Goal: Communication & Community: Answer question/provide support

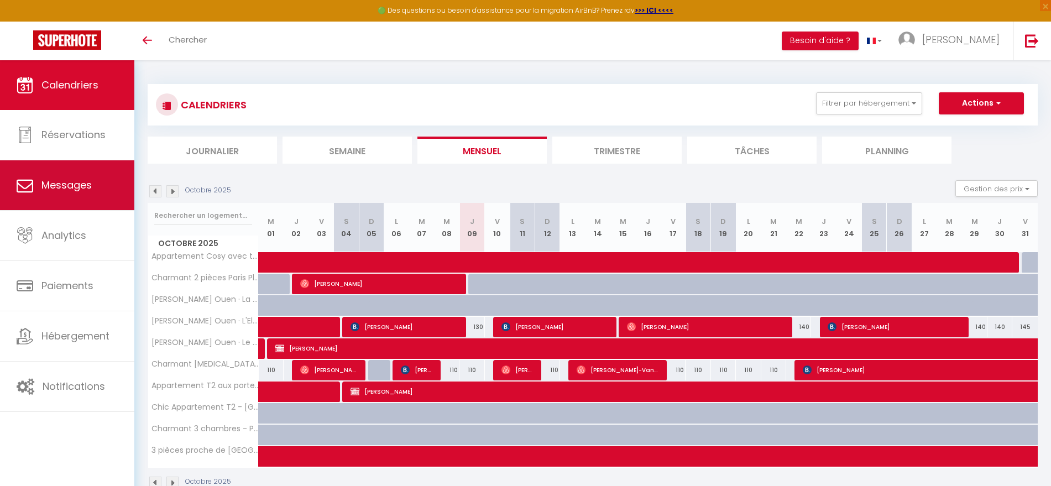
click at [40, 195] on link "Messages" at bounding box center [67, 185] width 134 height 50
select select "message"
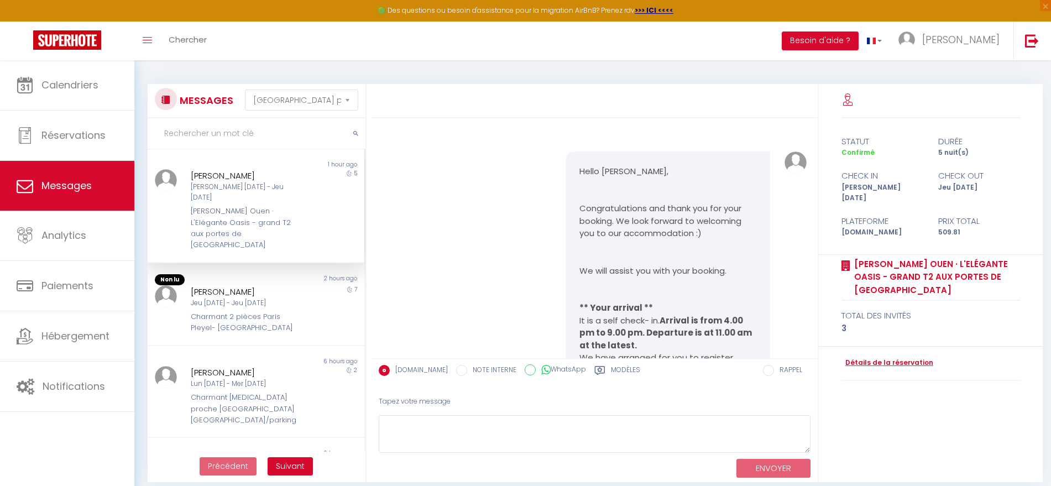
scroll to position [7956, 0]
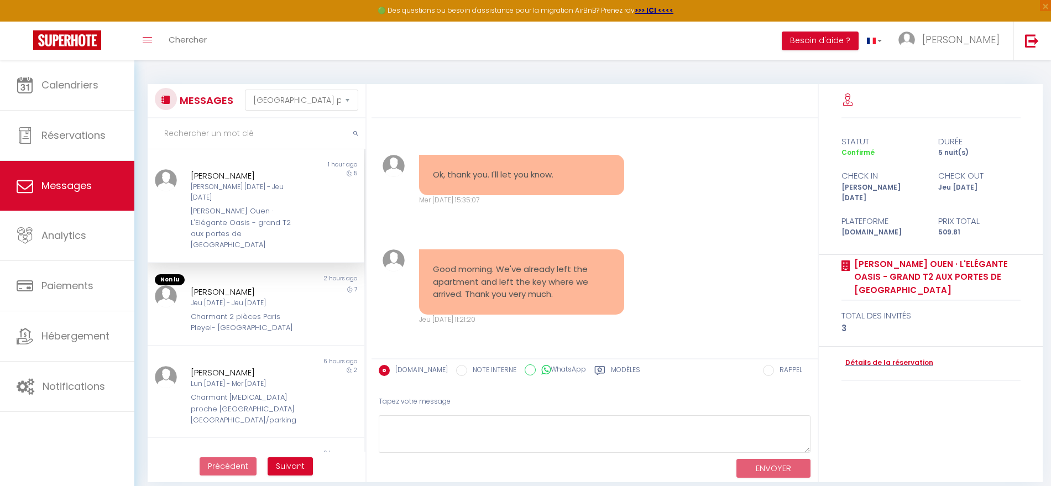
click at [233, 206] on div "[PERSON_NAME] Ouen · L'Elégante Oasis - grand T2 aux portes de [GEOGRAPHIC_DATA]" at bounding box center [247, 228] width 112 height 45
click at [545, 284] on pre "Good morning. We've already left the apartment and left the key where we arrive…" at bounding box center [521, 282] width 177 height 38
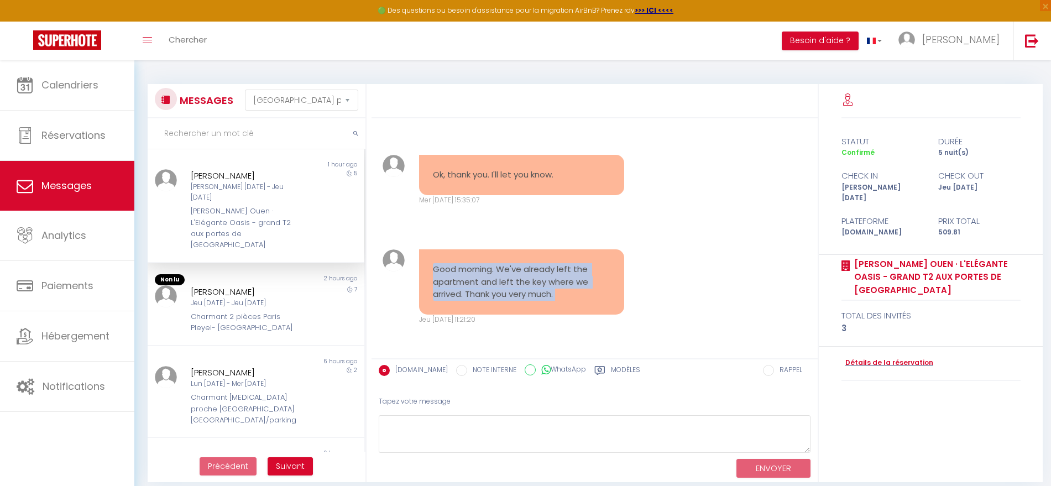
click at [545, 284] on pre "Good morning. We've already left the apartment and left the key where we arrive…" at bounding box center [521, 282] width 177 height 38
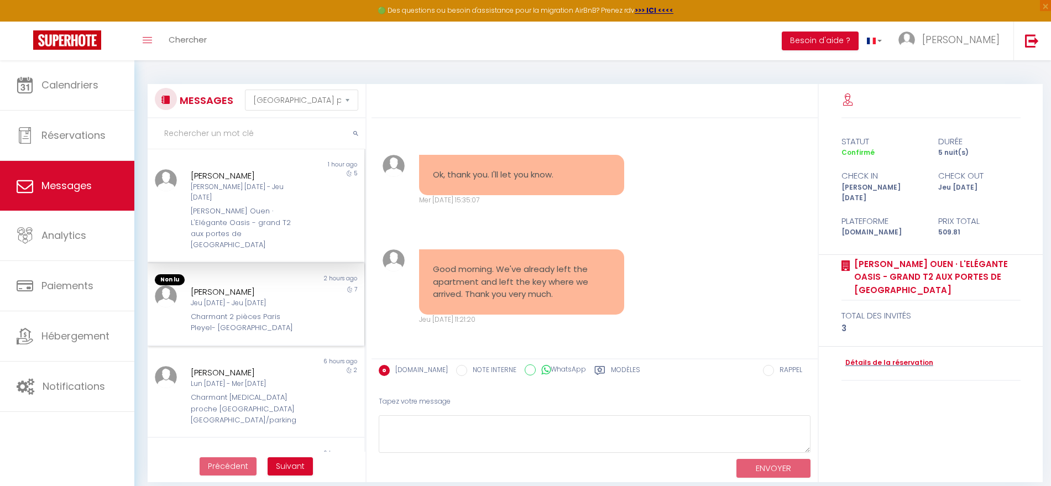
click at [238, 311] on div "Charmant 2 pièces Paris Pleyel- [GEOGRAPHIC_DATA]" at bounding box center [247, 322] width 112 height 23
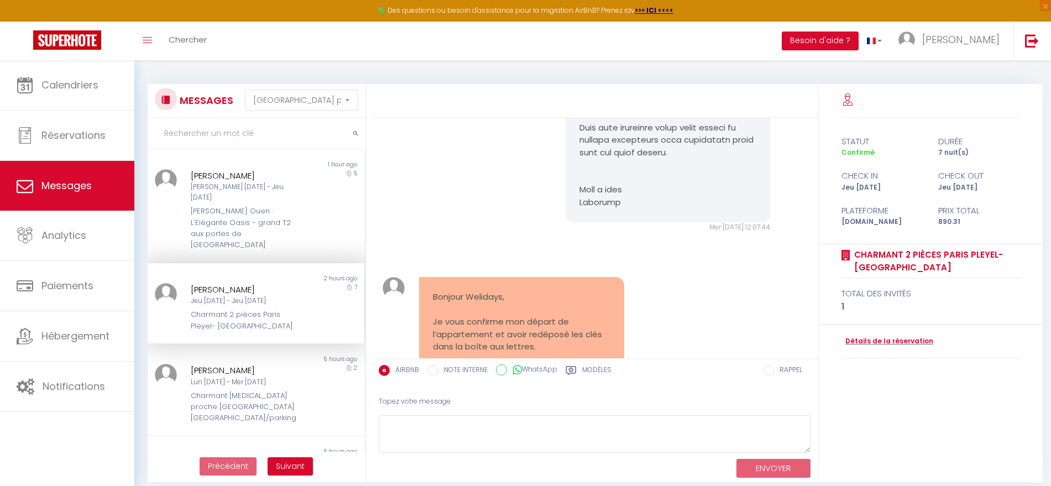
scroll to position [5769, 0]
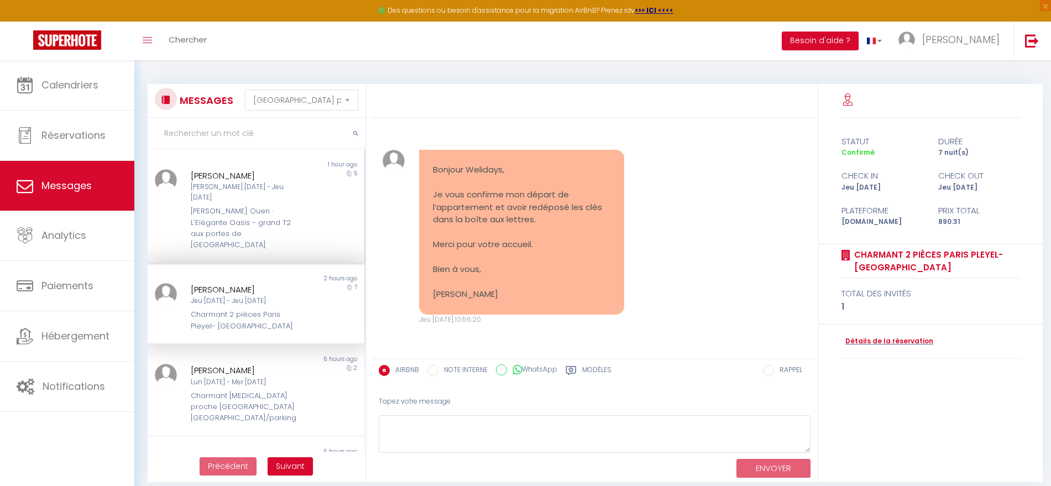
click at [243, 177] on div "[PERSON_NAME]" at bounding box center [247, 175] width 112 height 13
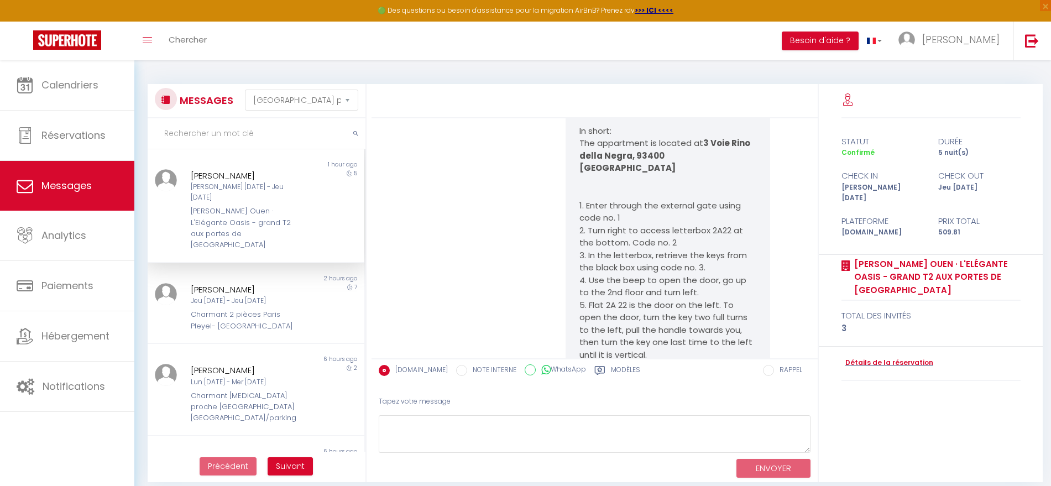
scroll to position [7956, 0]
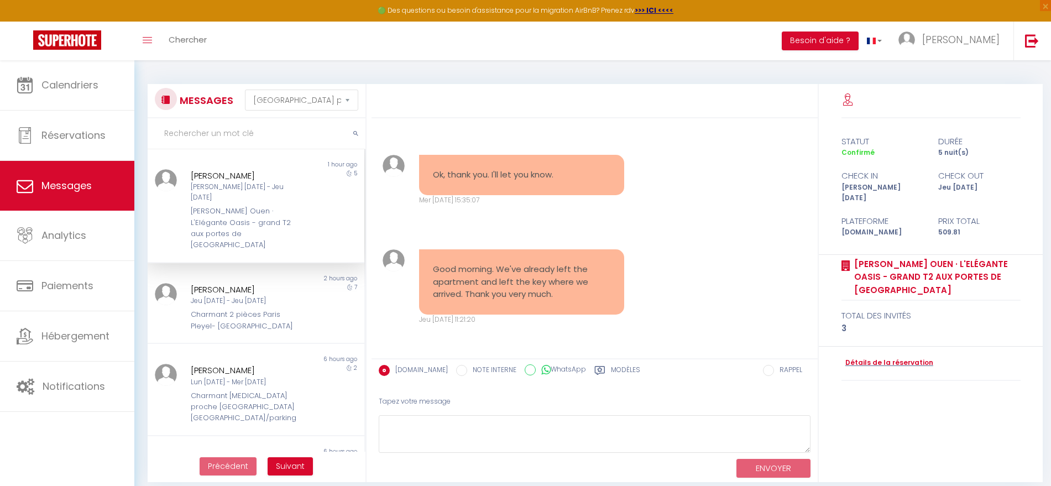
click at [244, 192] on div "[PERSON_NAME] [PERSON_NAME] [DATE] - Jeu [DATE] [PERSON_NAME] Ouen · L'Elégante…" at bounding box center [247, 210] width 127 height 82
click at [568, 289] on pre "Good morning. We've already left the apartment and left the key where we arrive…" at bounding box center [521, 282] width 177 height 38
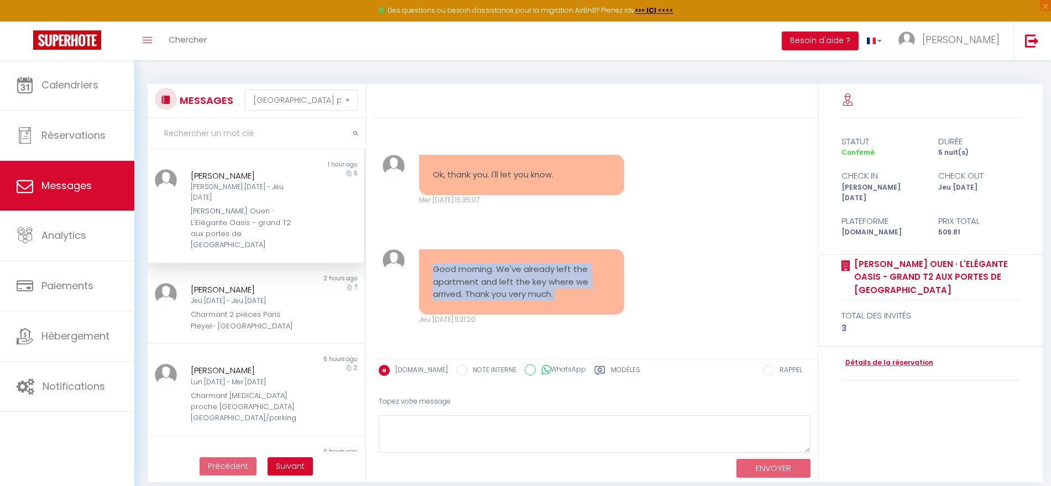
click at [568, 289] on pre "Good morning. We've already left the apartment and left the key where we arrive…" at bounding box center [521, 282] width 177 height 38
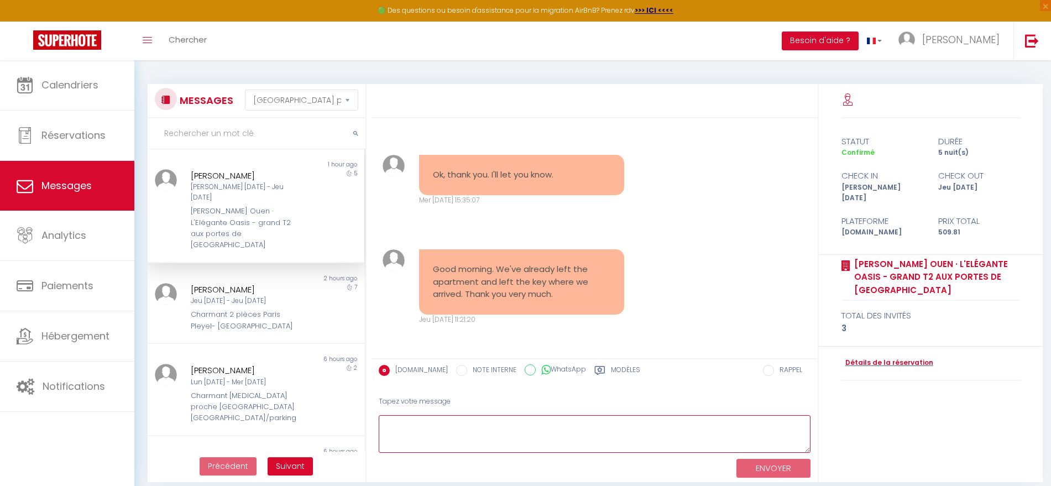
click at [447, 433] on textarea at bounding box center [595, 434] width 432 height 38
paste textarea "Hello [PERSON_NAME], Thank you for your message. We have noted your departure. …"
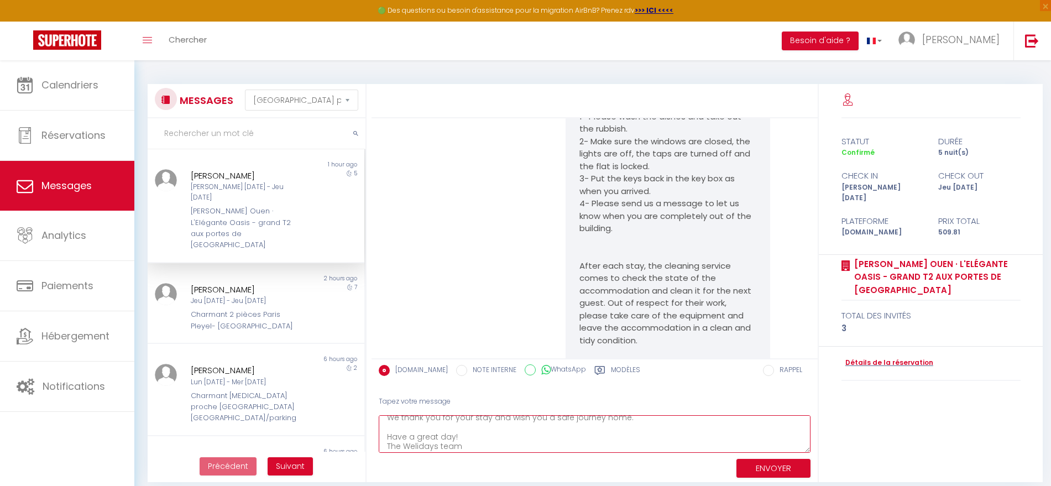
scroll to position [7195, 0]
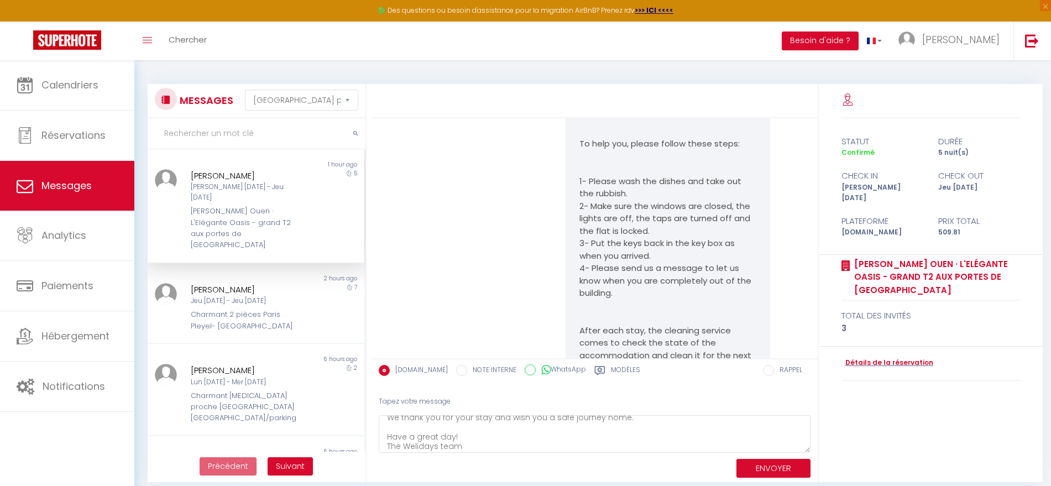
click at [608, 76] on p "Hello [PERSON_NAME], We hope you're well," at bounding box center [667, 57] width 177 height 38
copy p "[PERSON_NAME]"
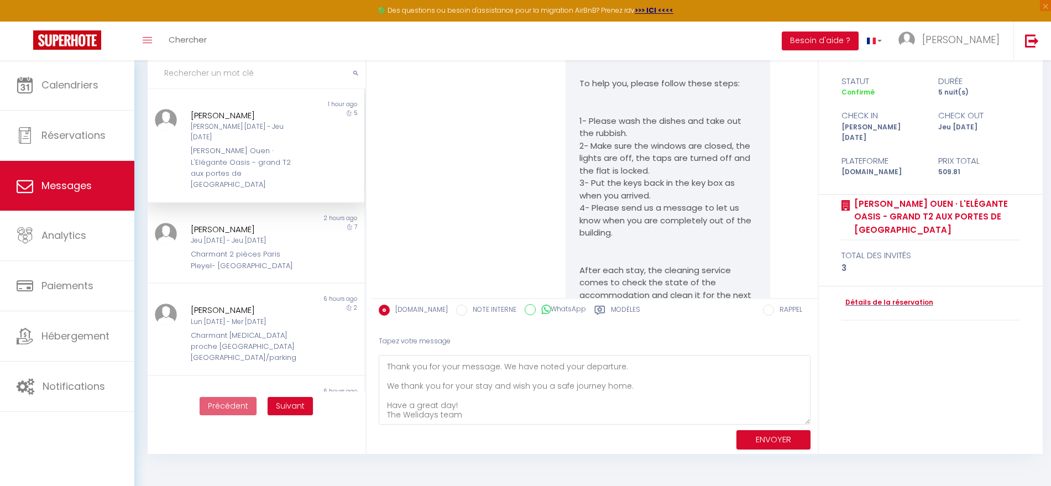
scroll to position [0, 0]
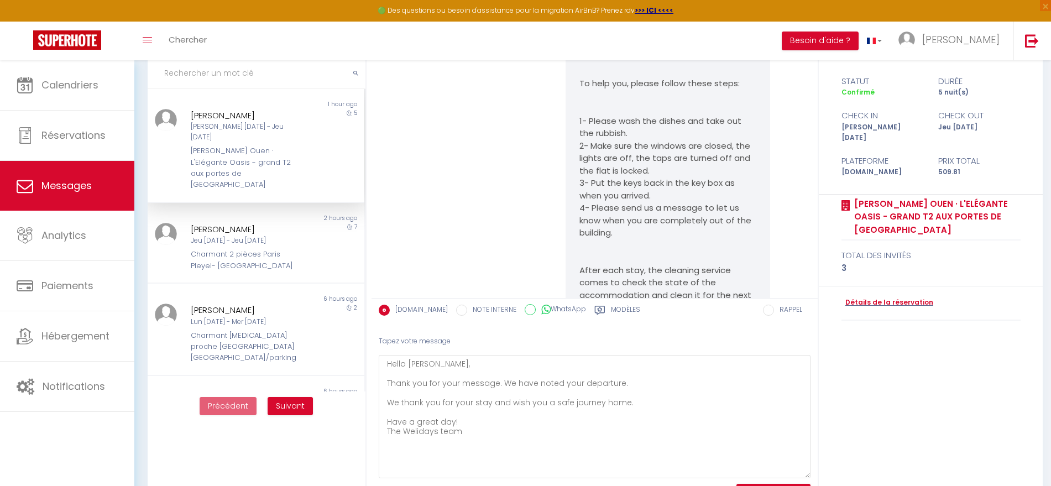
drag, startPoint x: 806, startPoint y: 384, endPoint x: 818, endPoint y: 469, distance: 86.0
click at [818, 469] on div "Hello [PERSON_NAME], Congratulations and thank you for your booking. We look fo…" at bounding box center [595, 266] width 447 height 484
drag, startPoint x: 466, startPoint y: 382, endPoint x: 432, endPoint y: 376, distance: 34.7
click at [452, 382] on textarea "Hello [PERSON_NAME], Thank you for your message. We have noted your departure. …" at bounding box center [595, 416] width 432 height 123
click at [422, 361] on textarea "Hello [PERSON_NAME], Thank you for your message. We have noted your departure. …" at bounding box center [595, 416] width 432 height 123
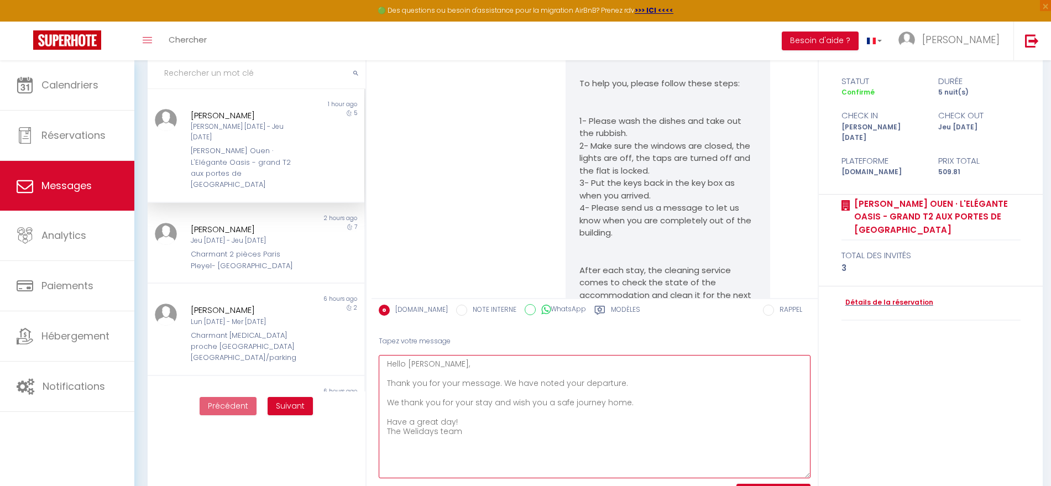
click at [422, 361] on textarea "Hello [PERSON_NAME], Thank you for your message. We have noted your departure. …" at bounding box center [595, 416] width 432 height 123
paste textarea "[PERSON_NAME]"
click at [509, 363] on textarea "Hello [PERSON_NAME], Thank you for your message. We have noted your departure. …" at bounding box center [595, 416] width 432 height 123
click at [720, 419] on textarea "Hello [PERSON_NAME], Thank you for your message. We have noted your departure. …" at bounding box center [595, 416] width 432 height 123
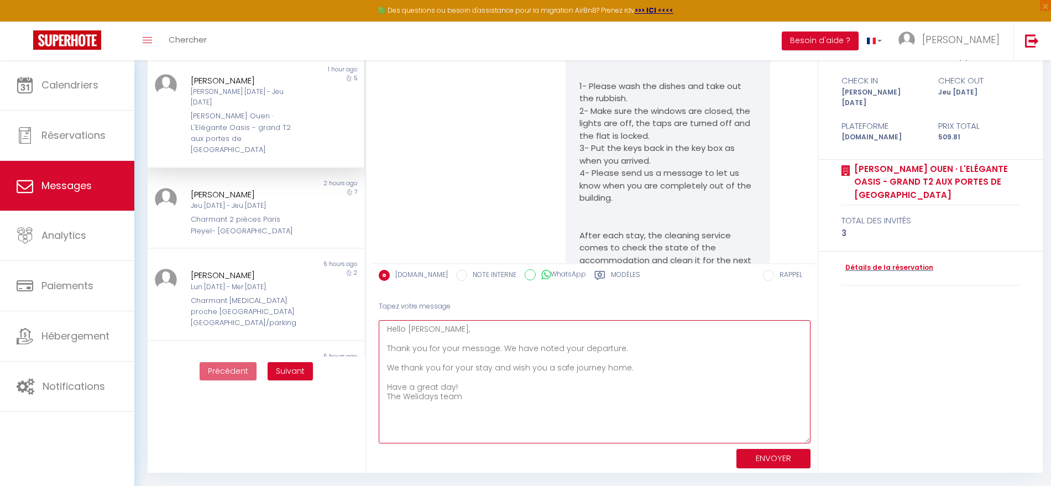
click at [613, 401] on textarea "Hello [PERSON_NAME], Thank you for your message. We have noted your departure. …" at bounding box center [595, 381] width 432 height 123
type textarea "Hello [PERSON_NAME], Thank you for your message. We have noted your departure. …"
click at [779, 458] on button "ENVOYER" at bounding box center [774, 458] width 74 height 19
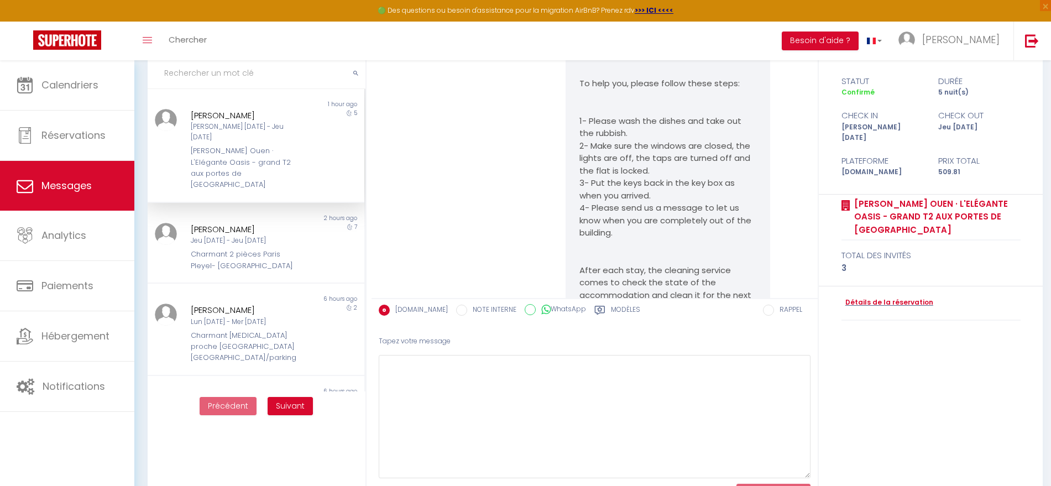
scroll to position [8162, 0]
